Goal: Task Accomplishment & Management: Manage account settings

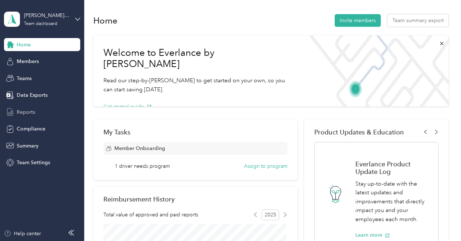
click at [30, 113] on span "Reports" at bounding box center [26, 113] width 19 height 8
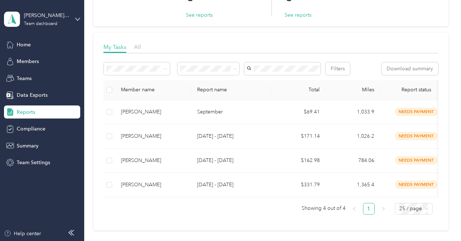
scroll to position [71, 0]
click at [21, 77] on span "Teams" at bounding box center [24, 79] width 15 height 8
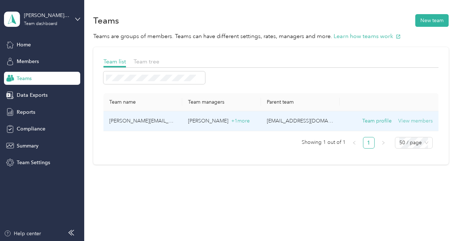
click at [406, 120] on button "View members" at bounding box center [415, 121] width 34 height 8
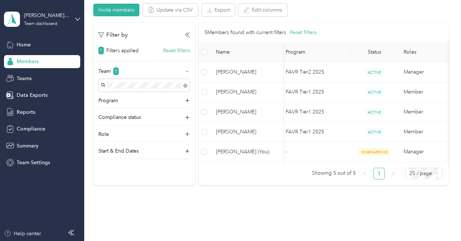
scroll to position [72, 0]
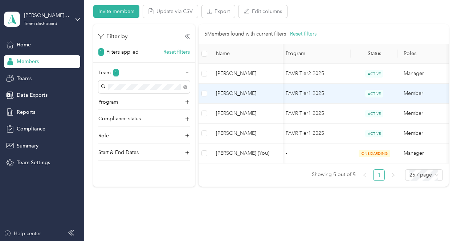
click at [224, 92] on span "Gordon Russell" at bounding box center [246, 94] width 61 height 8
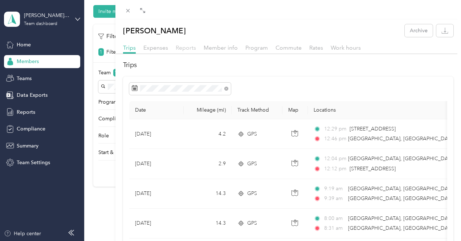
click at [196, 49] on span "Reports" at bounding box center [186, 47] width 20 height 7
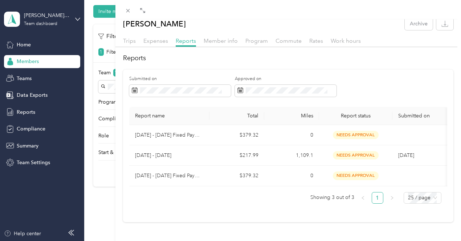
scroll to position [22, 0]
click at [162, 206] on div "Gordon Russell Archive Trips Expenses Reports Member info Program Commute Rates…" at bounding box center [230, 120] width 461 height 241
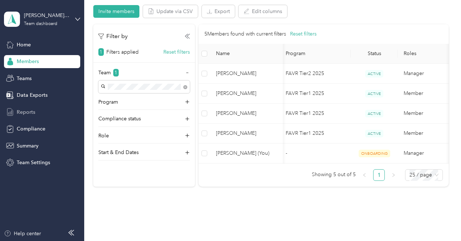
click at [23, 112] on span "Reports" at bounding box center [26, 113] width 19 height 8
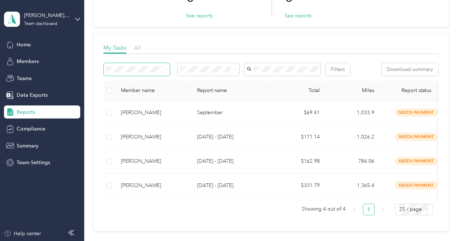
click at [165, 69] on icon at bounding box center [165, 69] width 3 height 3
click at [181, 76] on div "Filters Download summary" at bounding box center [270, 69] width 335 height 13
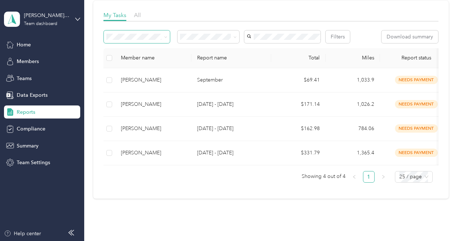
scroll to position [85, 0]
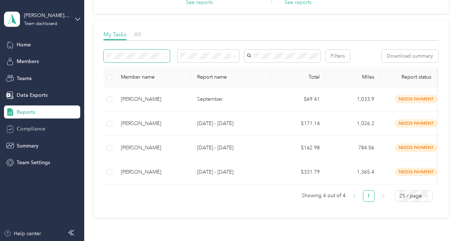
click at [31, 130] on span "Compliance" at bounding box center [31, 129] width 29 height 8
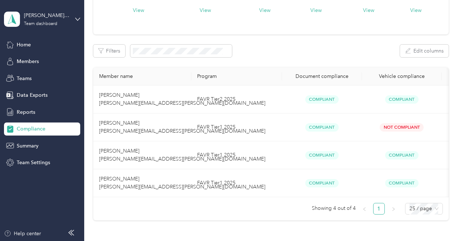
scroll to position [97, 0]
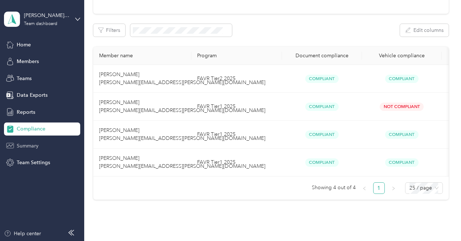
click at [32, 146] on span "Summary" at bounding box center [28, 146] width 22 height 8
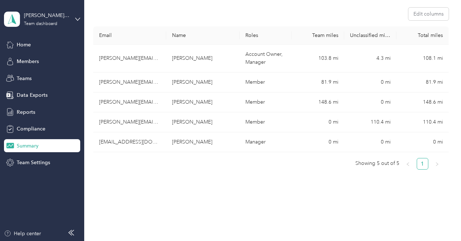
scroll to position [128, 0]
click at [25, 164] on span "Team Settings" at bounding box center [33, 163] width 33 height 8
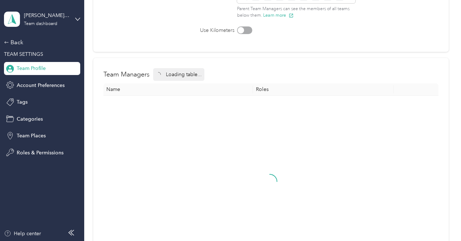
scroll to position [110, 0]
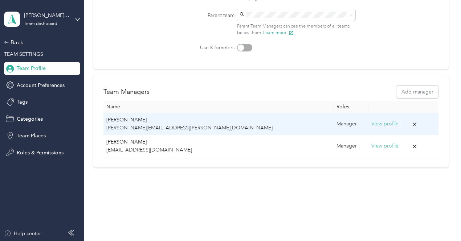
click at [161, 125] on p "christopher.schafbuch@graybar.com" at bounding box center [218, 128] width 224 height 8
click at [371, 122] on button "View profile" at bounding box center [384, 124] width 27 height 8
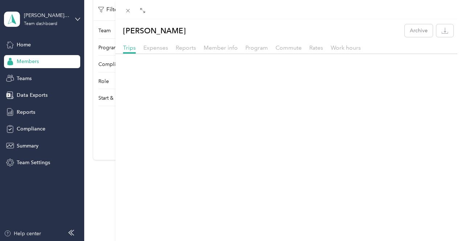
scroll to position [103, 0]
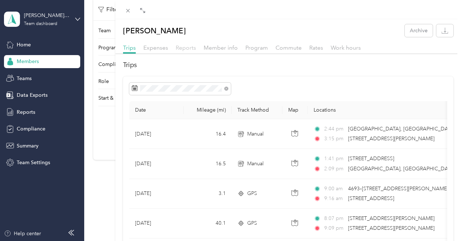
click at [196, 46] on span "Reports" at bounding box center [186, 47] width 20 height 7
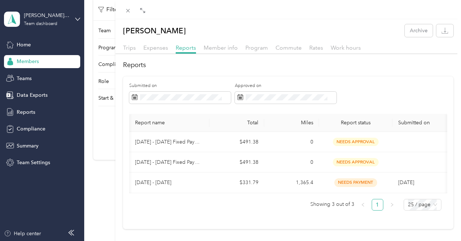
scroll to position [0, 71]
click at [323, 46] on span "Rates" at bounding box center [316, 47] width 14 height 7
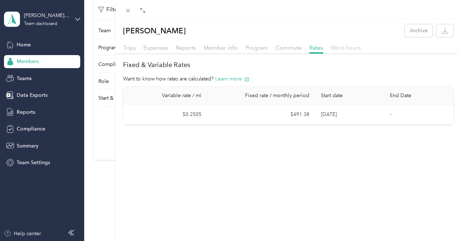
click at [361, 47] on span "Work hours" at bounding box center [346, 47] width 30 height 7
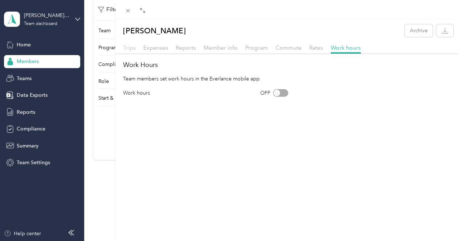
click at [136, 48] on span "Trips" at bounding box center [129, 47] width 13 height 7
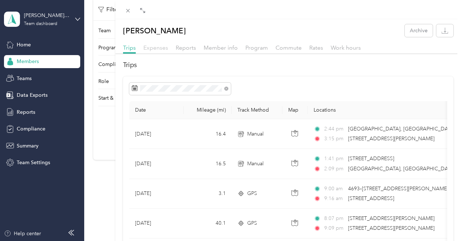
click at [168, 48] on span "Expenses" at bounding box center [155, 47] width 25 height 7
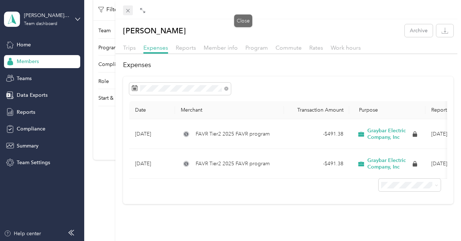
click at [131, 11] on icon at bounding box center [128, 11] width 6 height 6
